Goal: Task Accomplishment & Management: Complete application form

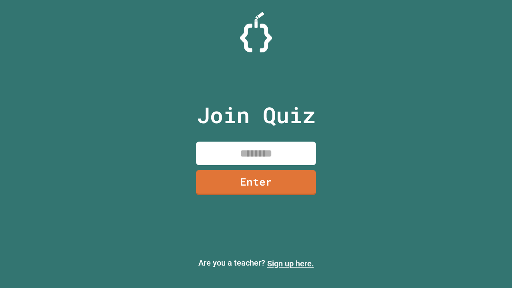
click at [290, 263] on link "Sign up here." at bounding box center [290, 264] width 47 height 10
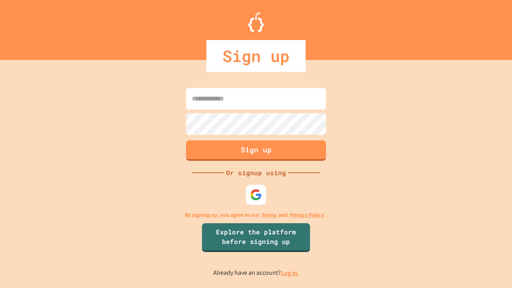
click at [290, 273] on link "Log in." at bounding box center [290, 273] width 18 height 8
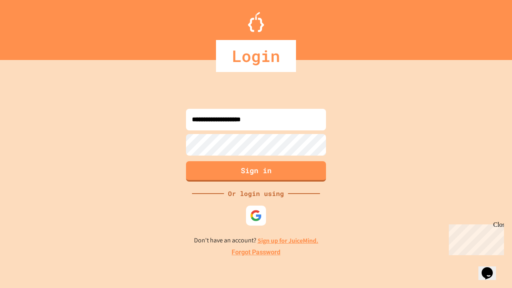
type input "**********"
